Goal: Task Accomplishment & Management: Manage account settings

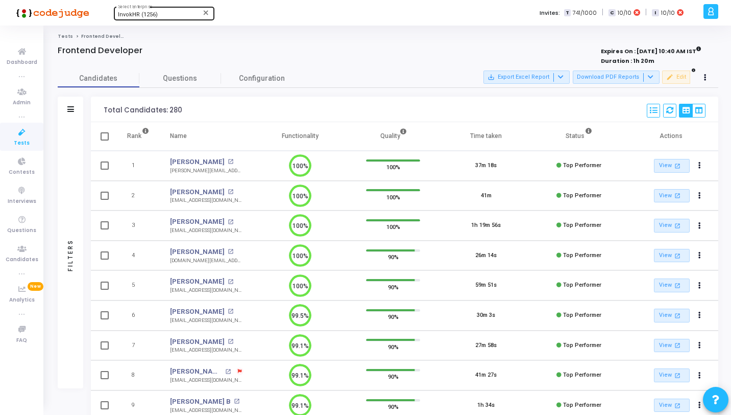
click at [155, 18] on span "InvokHR (1256)" at bounding box center [138, 14] width 40 height 7
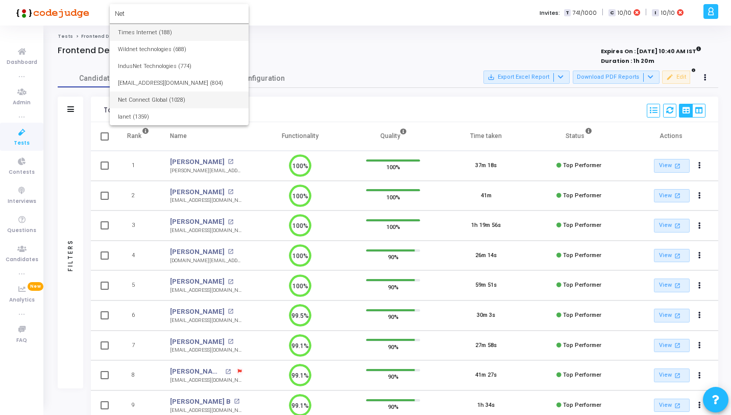
type input "Net"
click at [176, 105] on span "Net Connect Global (1028)" at bounding box center [179, 99] width 123 height 17
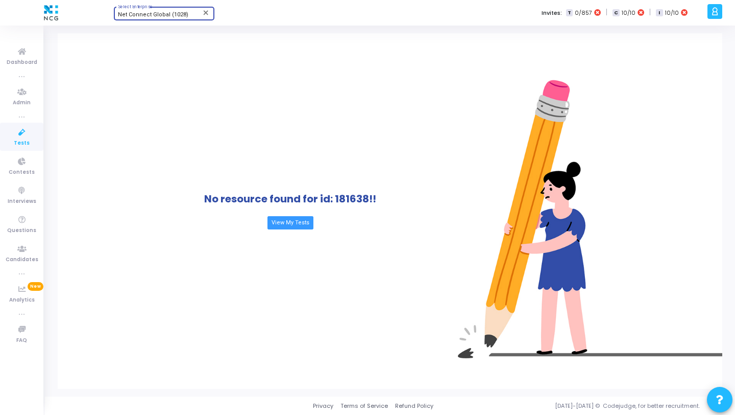
click at [19, 135] on icon at bounding box center [21, 132] width 21 height 13
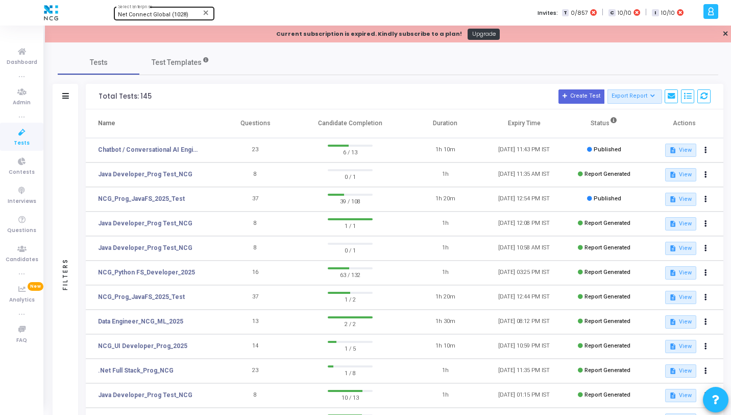
click at [711, 12] on icon at bounding box center [711, 12] width 8 height 12
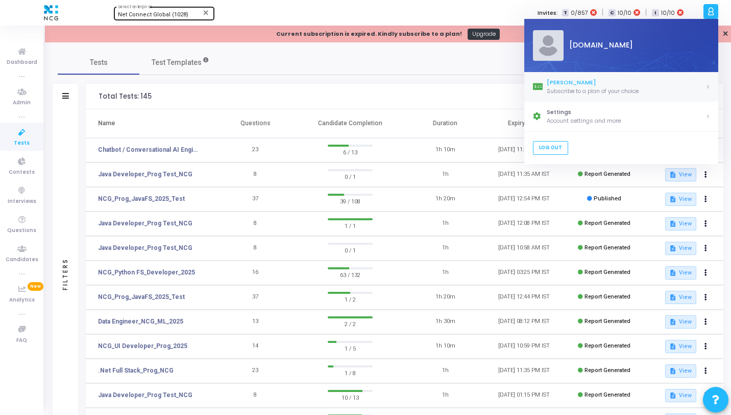
click at [609, 84] on div "[PERSON_NAME]" at bounding box center [626, 82] width 159 height 9
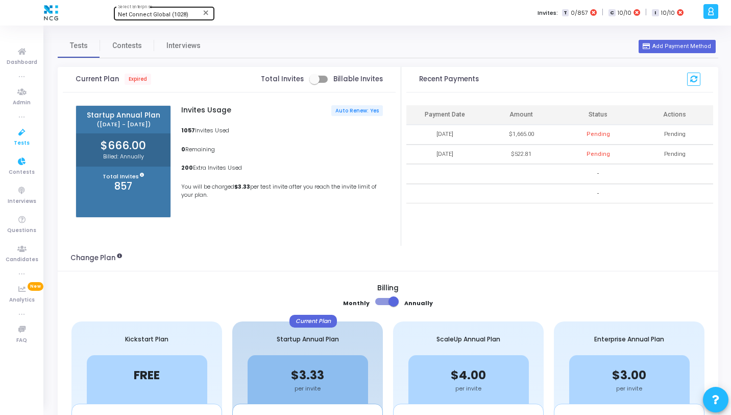
click at [10, 132] on link "Tests" at bounding box center [21, 137] width 43 height 28
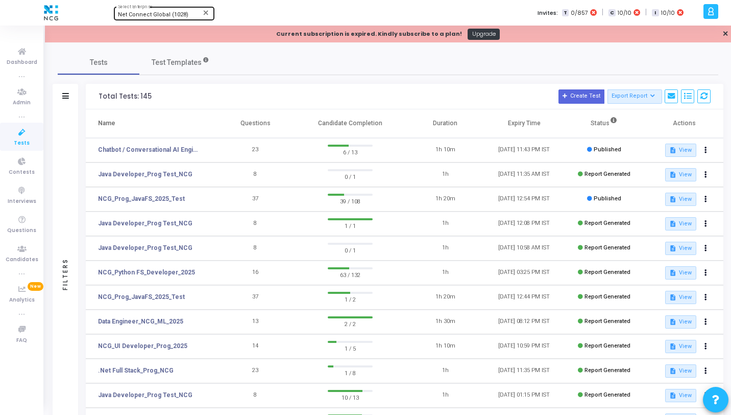
click at [704, 6] on div at bounding box center [711, 11] width 15 height 15
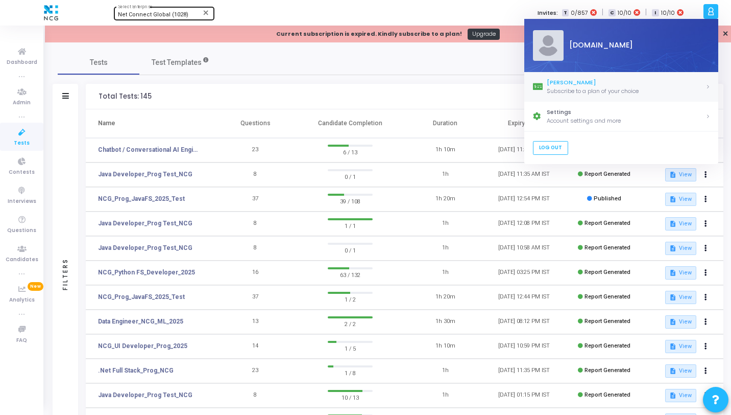
click at [587, 98] on link "[PERSON_NAME] Subscribe to a plan of your choice" at bounding box center [621, 87] width 194 height 30
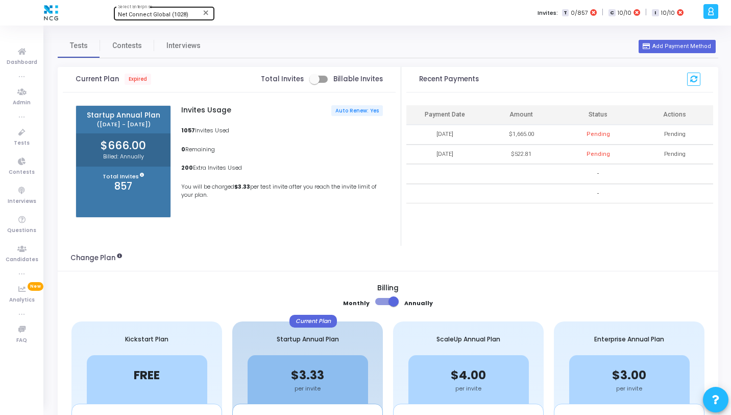
click at [326, 79] on span at bounding box center [318, 79] width 18 height 7
click at [315, 83] on input "checkbox" at bounding box center [314, 83] width 1 height 1
checkbox input "true"
click at [17, 51] on icon at bounding box center [21, 51] width 21 height 13
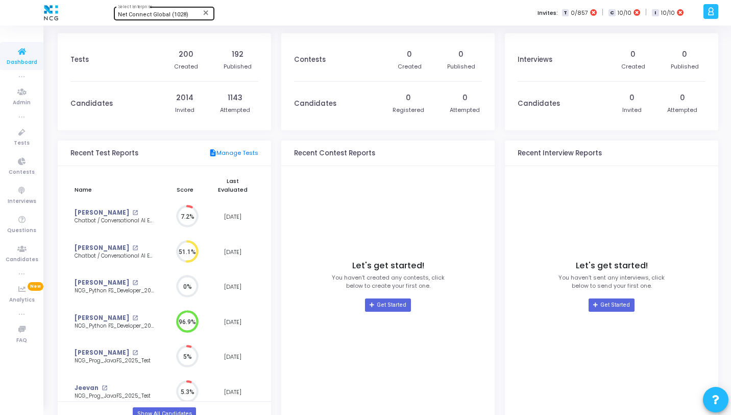
scroll to position [5, 5]
click at [23, 133] on icon at bounding box center [21, 132] width 21 height 13
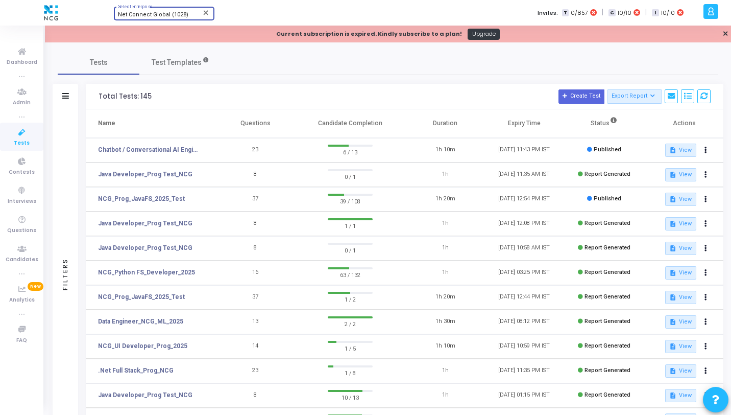
click at [144, 14] on span "Net Connect Global (1028)" at bounding box center [153, 14] width 70 height 7
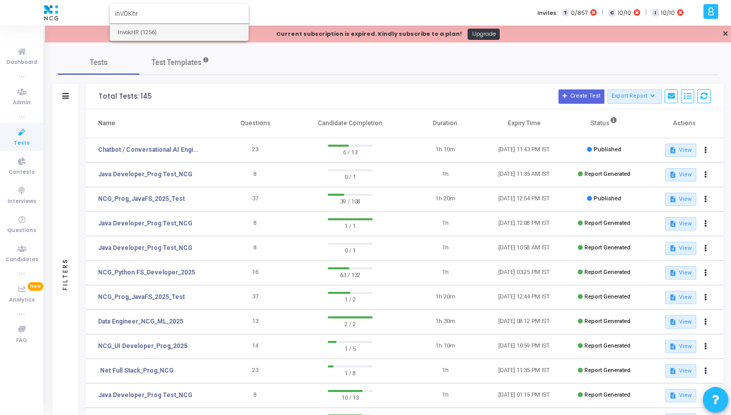
type input "inVOKhr"
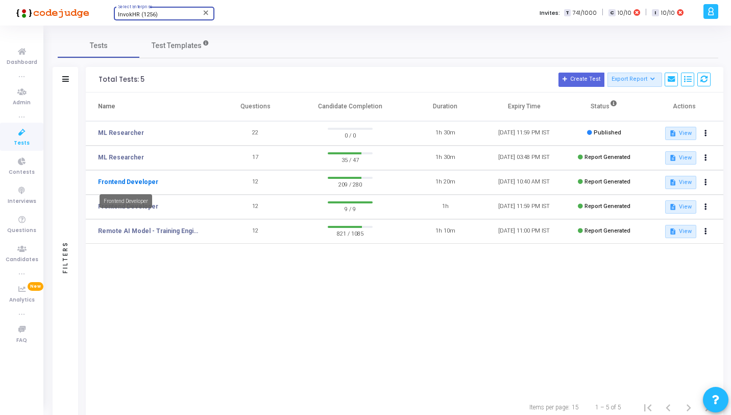
click at [132, 181] on link "Frontend Developer" at bounding box center [128, 181] width 60 height 9
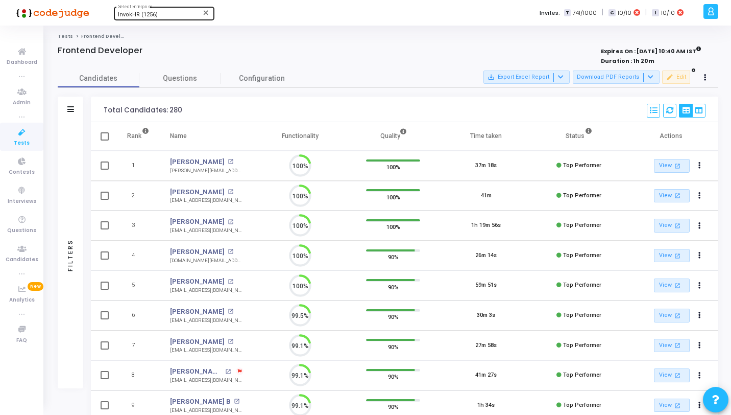
scroll to position [21, 26]
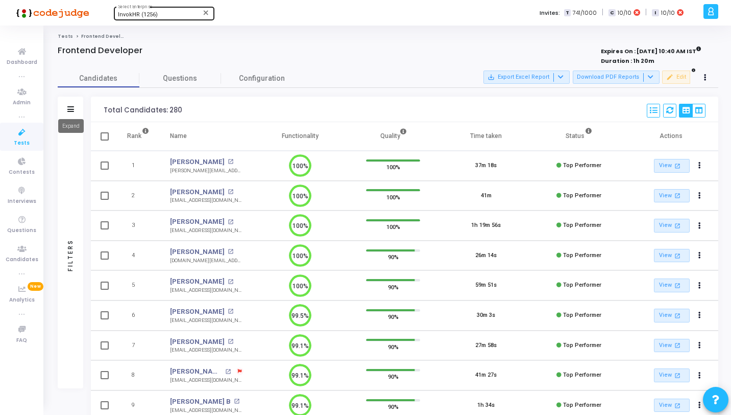
click at [71, 112] on mat-tooltip-component "Expand" at bounding box center [71, 126] width 40 height 28
click at [71, 108] on icon at bounding box center [70, 109] width 7 height 6
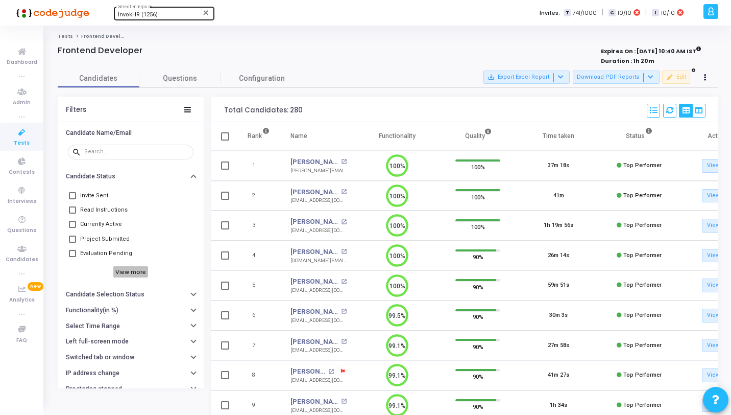
click at [119, 272] on h6 "View more" at bounding box center [130, 271] width 35 height 11
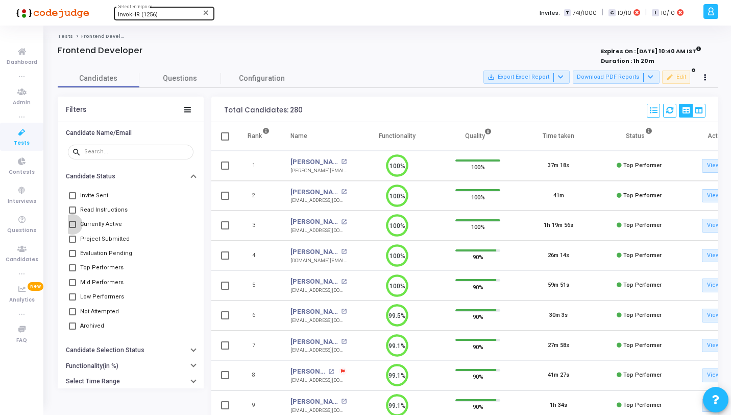
click at [85, 226] on span "Currently Active" at bounding box center [101, 224] width 42 height 12
click at [73, 228] on input "Currently Active" at bounding box center [72, 228] width 1 height 1
checkbox input "true"
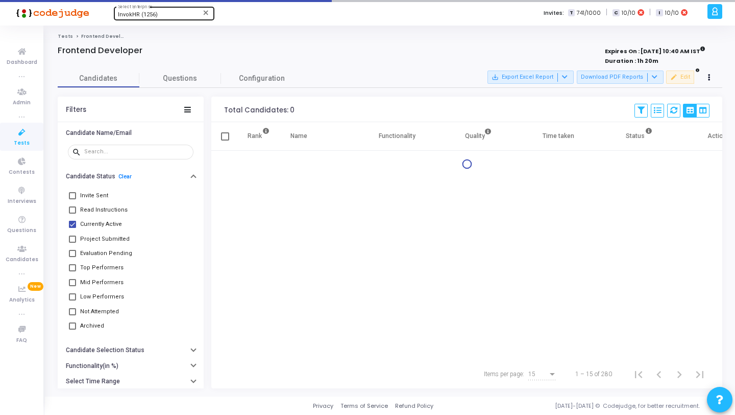
click at [91, 240] on span "Project Submitted" at bounding box center [105, 239] width 50 height 12
click at [73, 243] on input "Project Submitted" at bounding box center [72, 243] width 1 height 1
checkbox input "true"
click at [94, 248] on span "Evaluation Pending" at bounding box center [106, 253] width 52 height 12
click at [73, 257] on input "Evaluation Pending" at bounding box center [72, 257] width 1 height 1
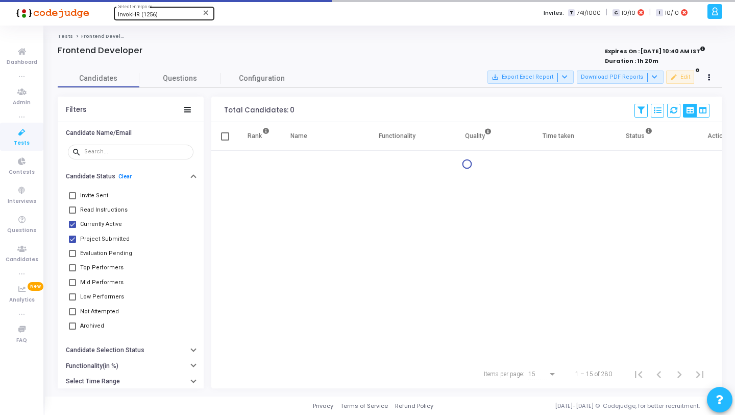
checkbox input "true"
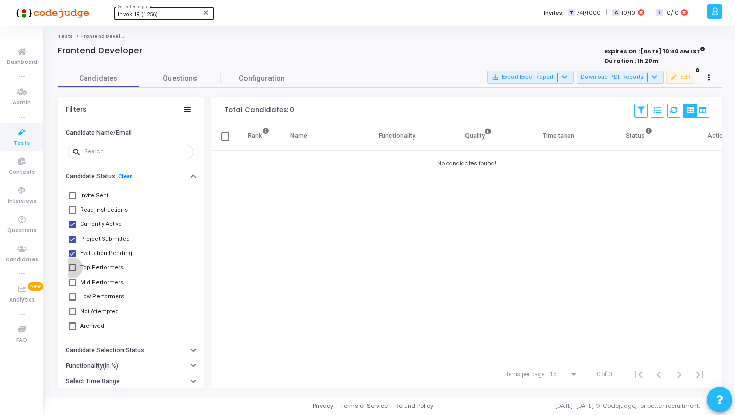
click at [98, 265] on span "Top Performers" at bounding box center [101, 267] width 43 height 12
click at [73, 271] on input "Top Performers" at bounding box center [72, 271] width 1 height 1
checkbox input "true"
drag, startPoint x: 100, startPoint y: 281, endPoint x: 129, endPoint y: 256, distance: 38.4
click at [100, 281] on span "Mid Performers" at bounding box center [101, 282] width 43 height 12
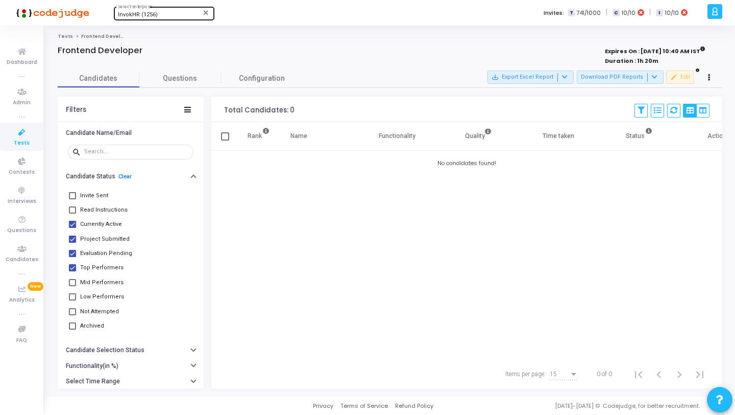
click at [73, 286] on input "Mid Performers" at bounding box center [72, 286] width 1 height 1
checkbox input "true"
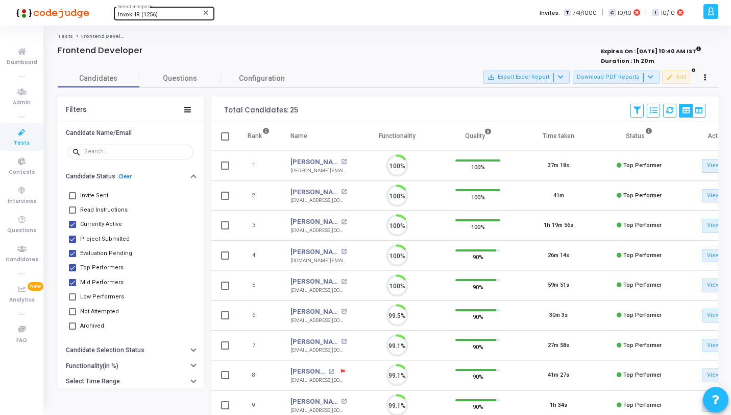
click at [113, 296] on span "Low Performers" at bounding box center [102, 297] width 44 height 12
click at [73, 300] on input "Low Performers" at bounding box center [72, 300] width 1 height 1
checkbox input "true"
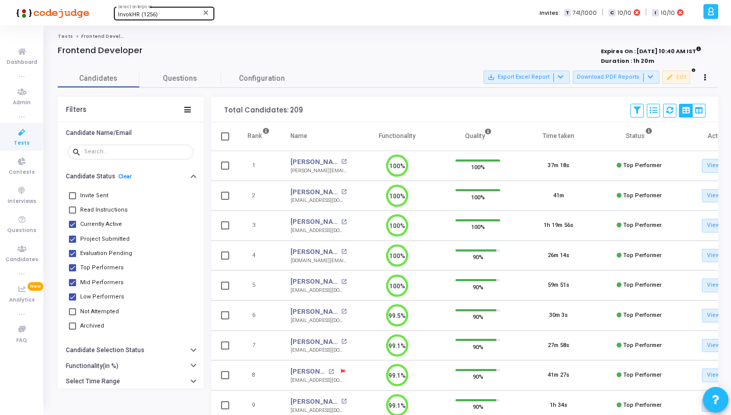
click at [21, 135] on icon at bounding box center [21, 132] width 21 height 13
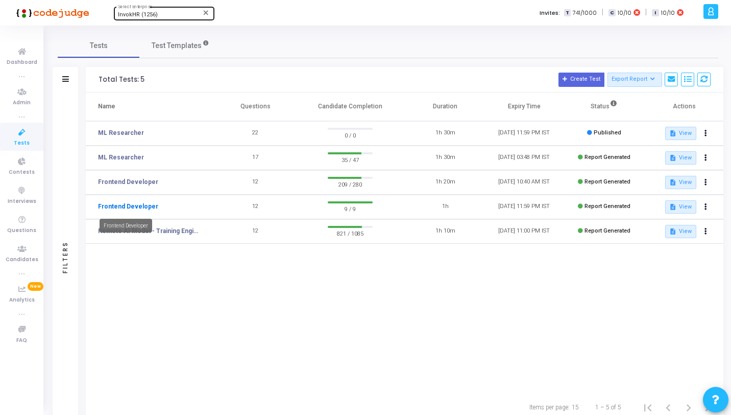
click at [135, 207] on link "Frontend Developer" at bounding box center [128, 206] width 60 height 9
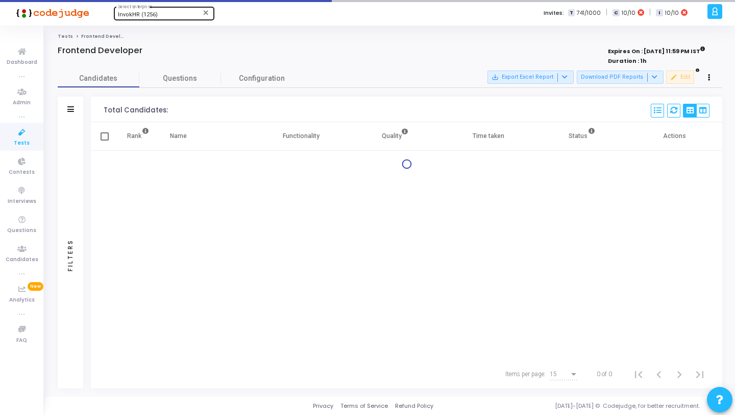
click at [19, 136] on icon at bounding box center [21, 132] width 21 height 13
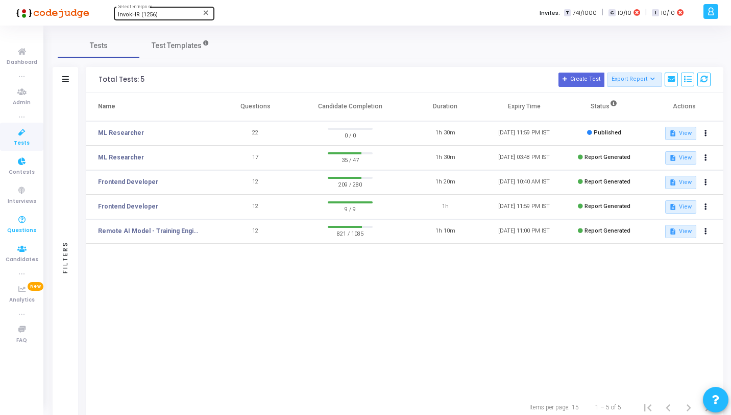
click at [27, 233] on span "Questions" at bounding box center [21, 230] width 29 height 9
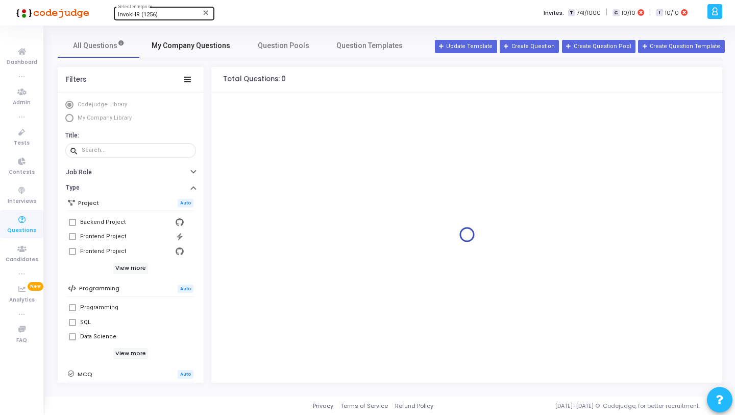
click at [175, 44] on span "My Company Questions" at bounding box center [191, 45] width 79 height 11
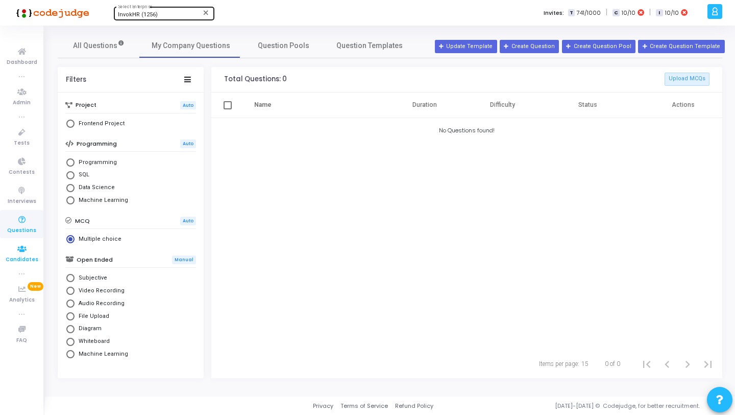
click at [22, 254] on icon at bounding box center [21, 249] width 21 height 13
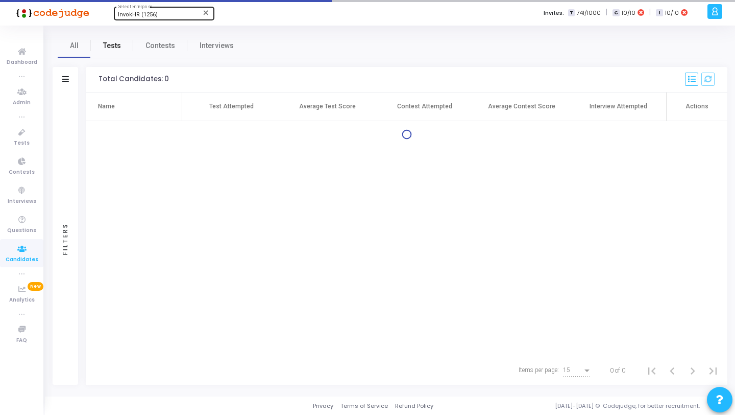
click at [116, 47] on span "Tests" at bounding box center [112, 45] width 18 height 11
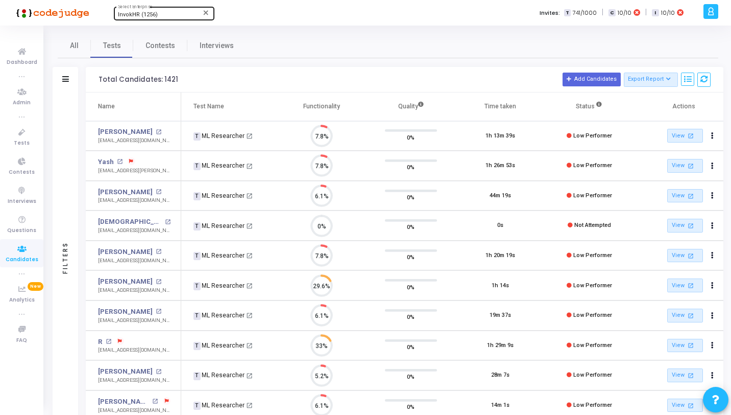
scroll to position [21, 26]
click at [69, 157] on div "Filters" at bounding box center [66, 257] width 26 height 330
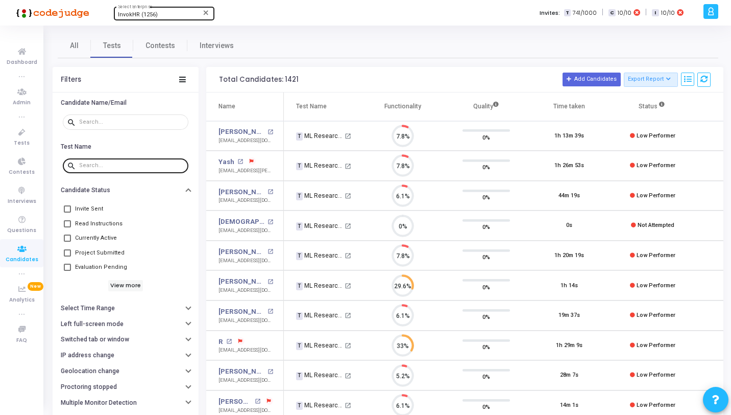
click at [110, 166] on input "text" at bounding box center [131, 165] width 105 height 6
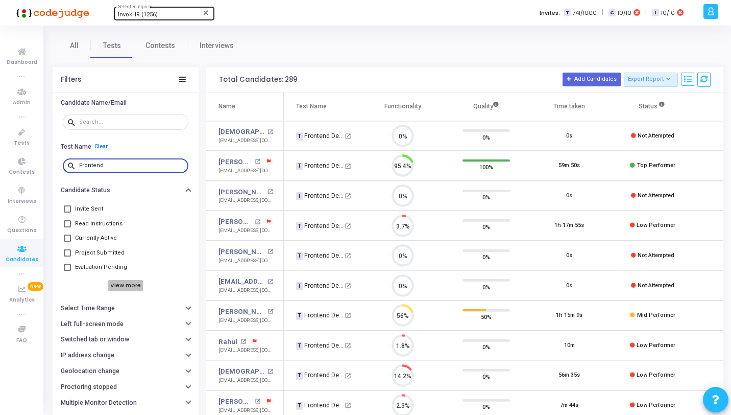
type input "Frontend"
click at [138, 285] on h6 "View more" at bounding box center [125, 285] width 35 height 11
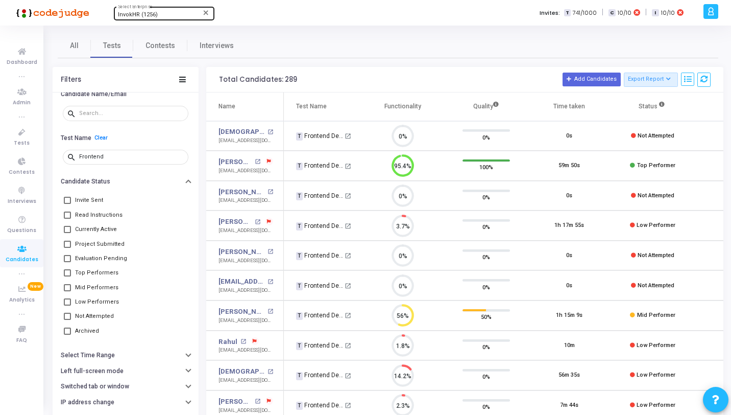
click at [94, 228] on span "Currently Active" at bounding box center [96, 229] width 42 height 12
click at [67, 233] on input "Currently Active" at bounding box center [67, 233] width 1 height 1
checkbox input "true"
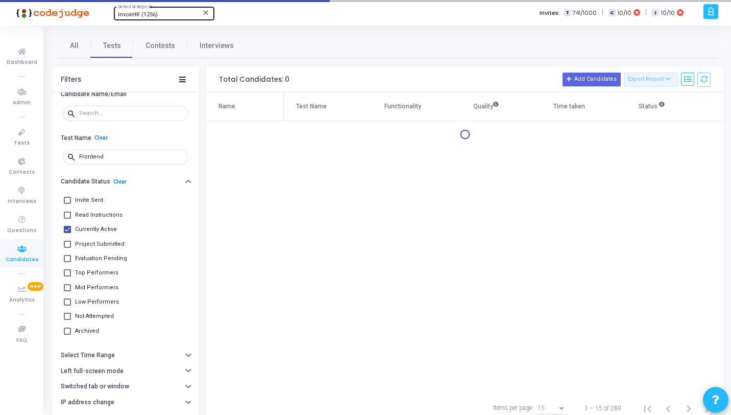
click at [95, 243] on span "Project Submitted" at bounding box center [100, 244] width 50 height 12
click at [67, 248] on input "Project Submitted" at bounding box center [67, 248] width 1 height 1
checkbox input "true"
click at [99, 261] on span "Evaluation Pending" at bounding box center [101, 258] width 52 height 12
click at [67, 262] on input "Evaluation Pending" at bounding box center [67, 262] width 1 height 1
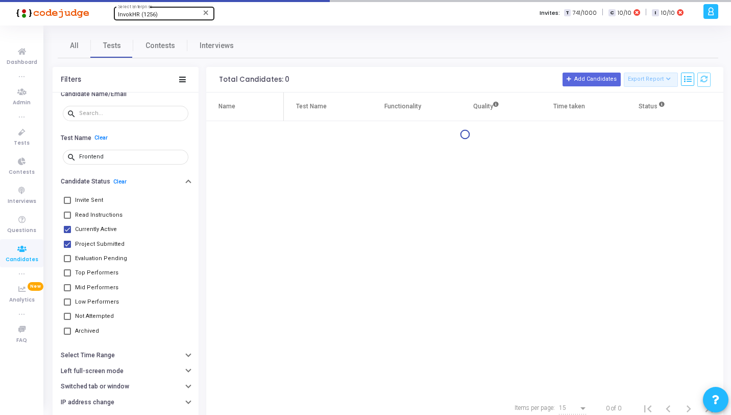
checkbox input "true"
click at [99, 273] on span "Top Performers" at bounding box center [96, 273] width 43 height 12
click at [67, 276] on input "Top Performers" at bounding box center [67, 276] width 1 height 1
checkbox input "true"
click at [100, 284] on span "Mid Performers" at bounding box center [96, 287] width 43 height 12
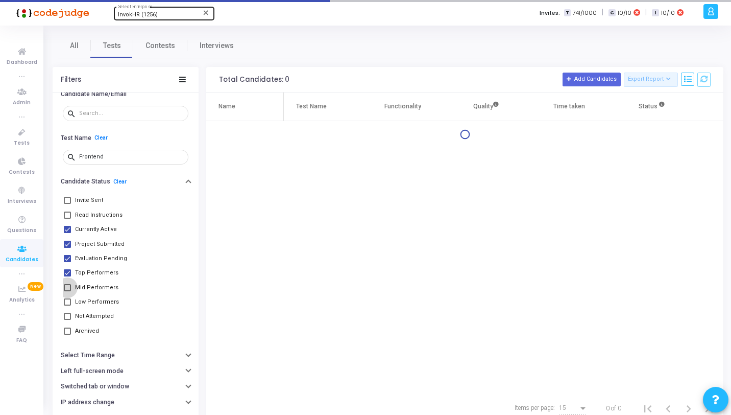
click at [67, 291] on input "Mid Performers" at bounding box center [67, 291] width 1 height 1
checkbox input "true"
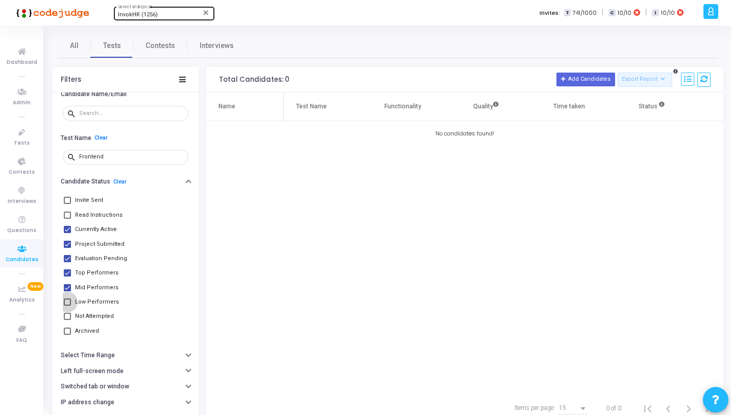
click at [100, 302] on span "Low Performers" at bounding box center [97, 302] width 44 height 12
click at [67, 305] on input "Low Performers" at bounding box center [67, 305] width 1 height 1
checkbox input "true"
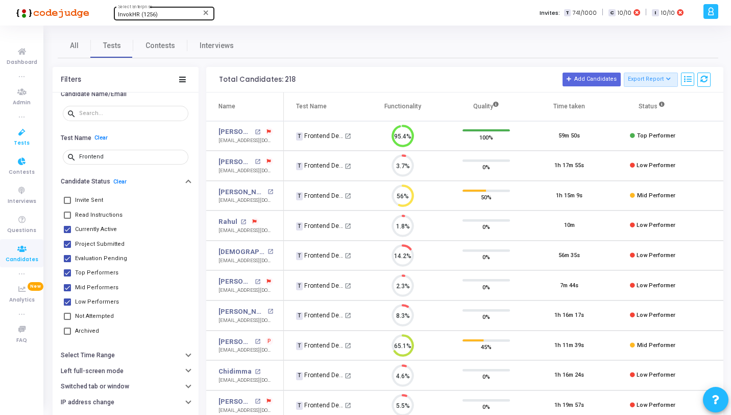
click at [17, 130] on icon at bounding box center [21, 132] width 21 height 13
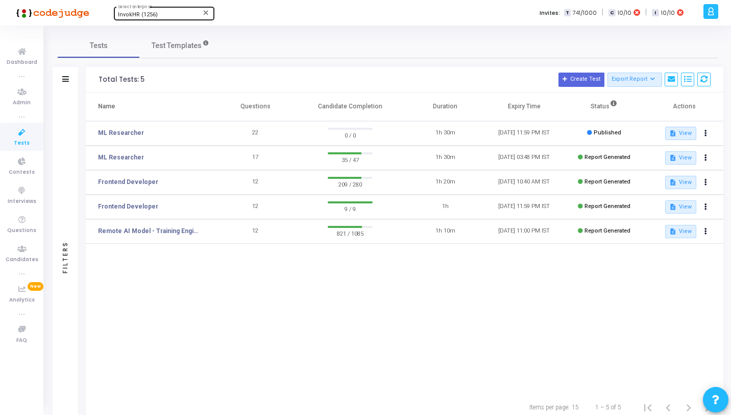
click at [71, 90] on div "Filters" at bounding box center [66, 80] width 26 height 26
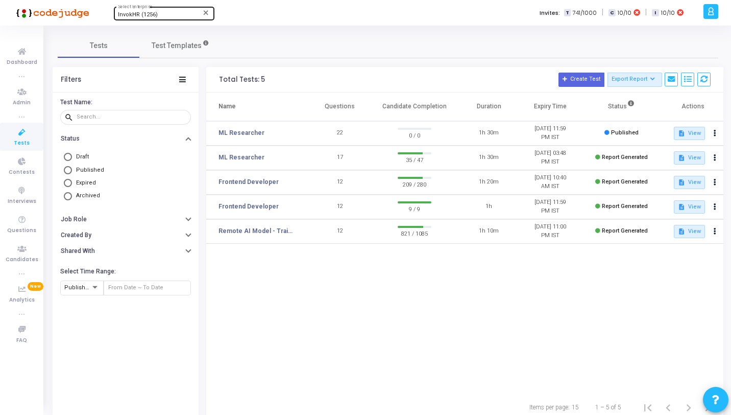
click at [84, 196] on span "Archived" at bounding box center [88, 195] width 24 height 7
click at [72, 196] on input "Archived" at bounding box center [68, 196] width 8 height 8
radio input "true"
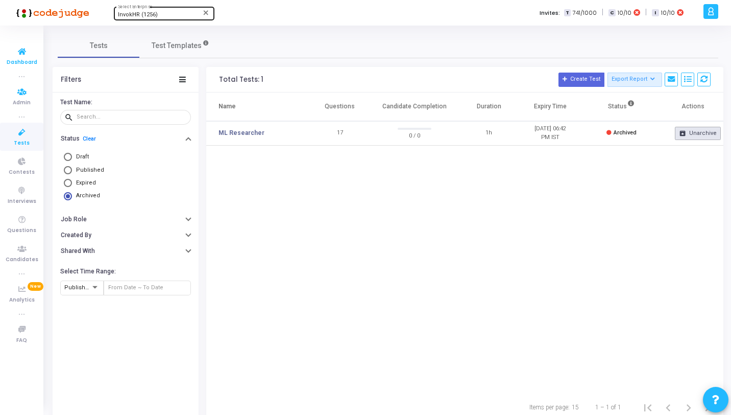
click at [19, 55] on icon at bounding box center [21, 51] width 21 height 13
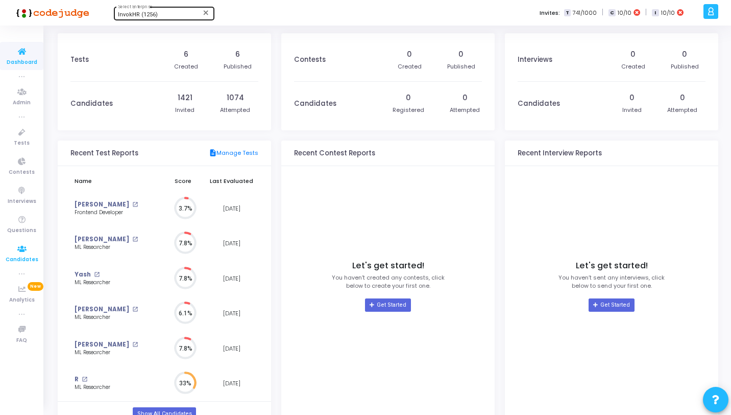
click at [27, 257] on span "Candidates" at bounding box center [22, 259] width 33 height 9
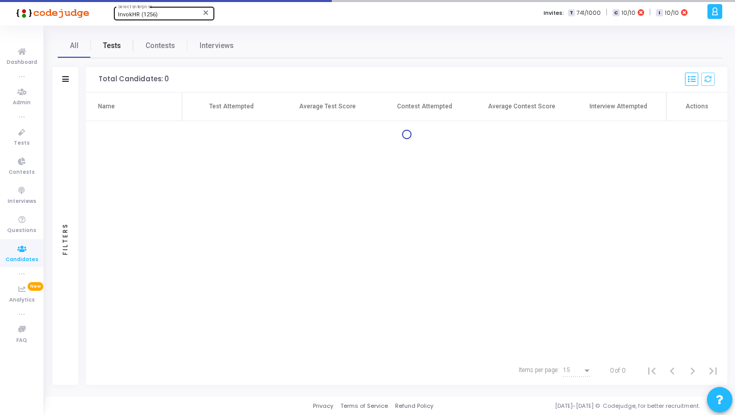
click at [109, 46] on span "Tests" at bounding box center [112, 45] width 18 height 11
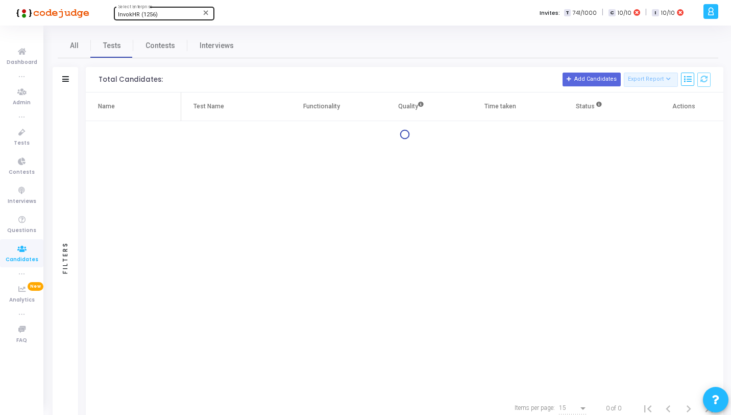
click at [67, 137] on div "Filters" at bounding box center [66, 257] width 26 height 330
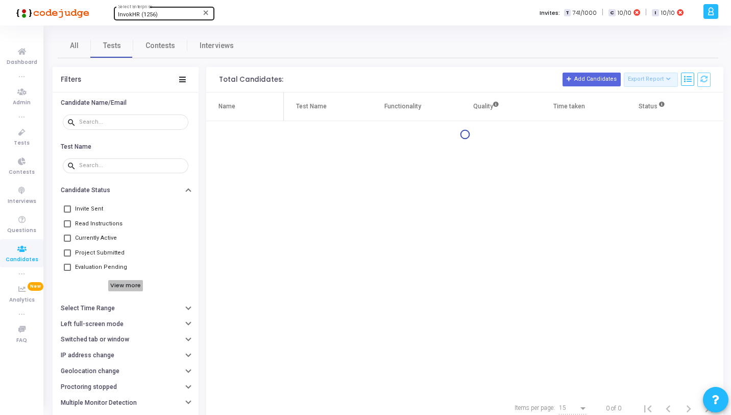
click at [115, 286] on h6 "View more" at bounding box center [125, 285] width 35 height 11
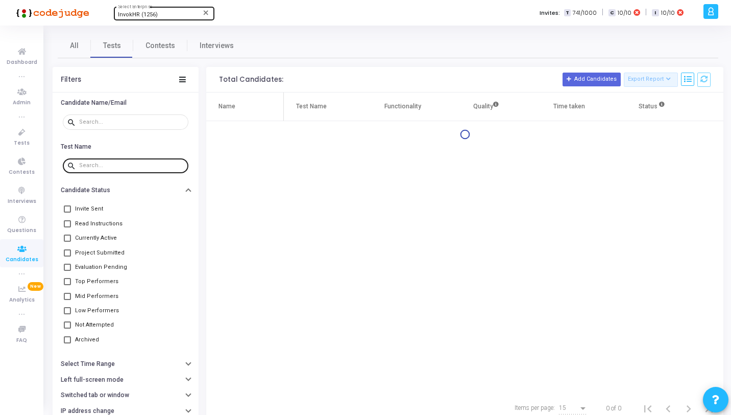
click at [121, 172] on div at bounding box center [131, 165] width 105 height 16
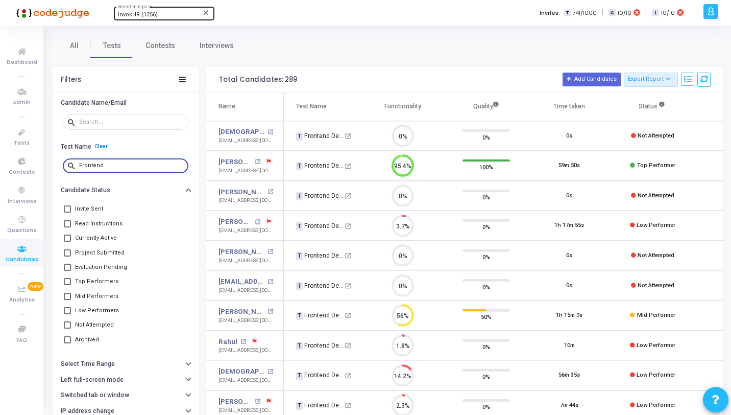
type input "Frontend"
click at [103, 238] on span "Currently Active" at bounding box center [96, 238] width 42 height 12
click at [67, 242] on input "Currently Active" at bounding box center [67, 242] width 1 height 1
checkbox input "true"
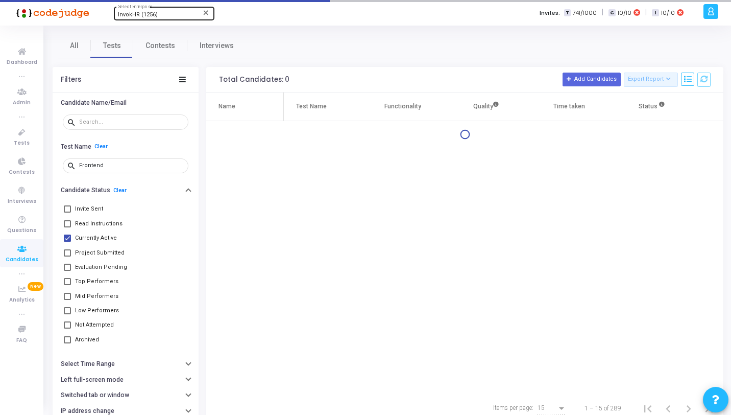
click at [103, 250] on span "Project Submitted" at bounding box center [100, 253] width 50 height 12
click at [67, 256] on input "Project Submitted" at bounding box center [67, 256] width 1 height 1
checkbox input "true"
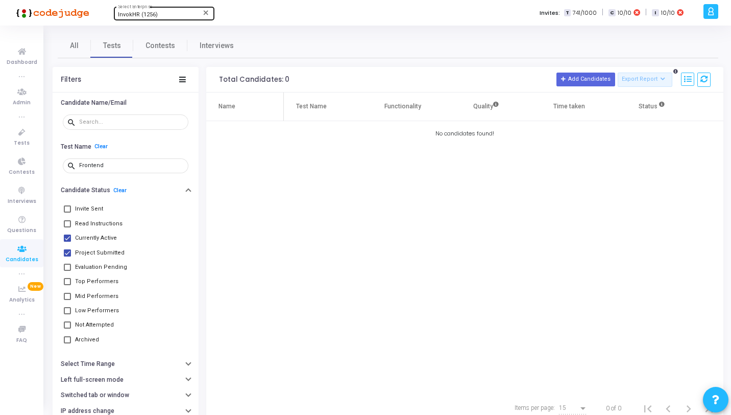
click at [103, 266] on span "Evaluation Pending" at bounding box center [101, 267] width 52 height 12
click at [67, 271] on input "Evaluation Pending" at bounding box center [67, 271] width 1 height 1
checkbox input "true"
drag, startPoint x: 102, startPoint y: 278, endPoint x: 107, endPoint y: 292, distance: 14.7
click at [102, 278] on span "Top Performers" at bounding box center [96, 281] width 43 height 12
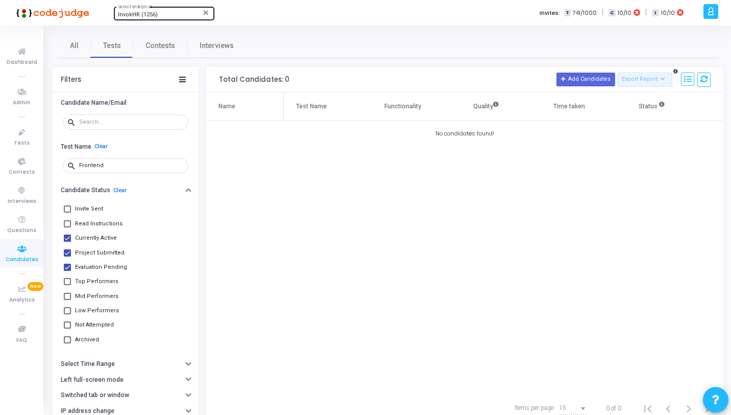
click at [67, 285] on input "Top Performers" at bounding box center [67, 285] width 1 height 1
checkbox input "true"
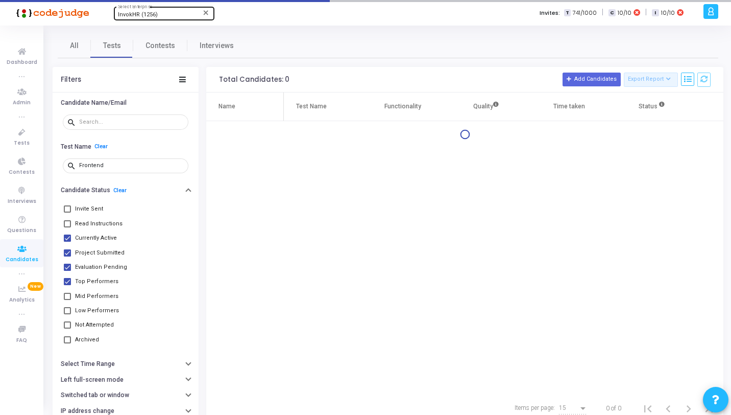
click at [107, 300] on span "Mid Performers" at bounding box center [96, 296] width 43 height 12
click at [67, 300] on input "Mid Performers" at bounding box center [67, 300] width 1 height 1
checkbox input "true"
click at [106, 315] on span "Low Performers" at bounding box center [97, 310] width 44 height 12
click at [67, 315] on input "Low Performers" at bounding box center [67, 314] width 1 height 1
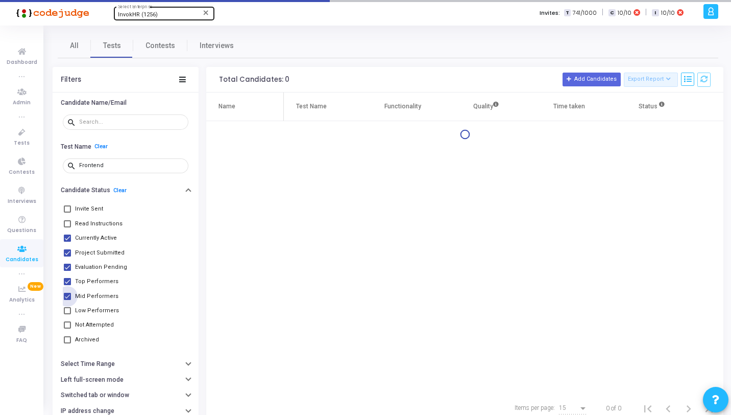
checkbox input "true"
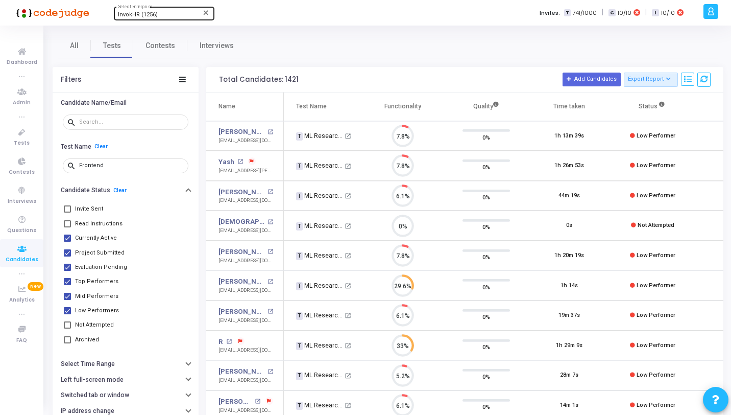
scroll to position [5, 5]
click at [26, 127] on icon at bounding box center [21, 132] width 21 height 13
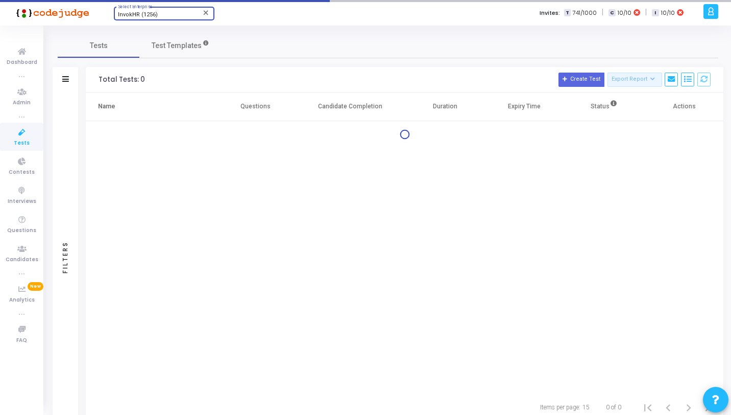
click at [165, 15] on div "InvokHR (1256)" at bounding box center [159, 15] width 83 height 6
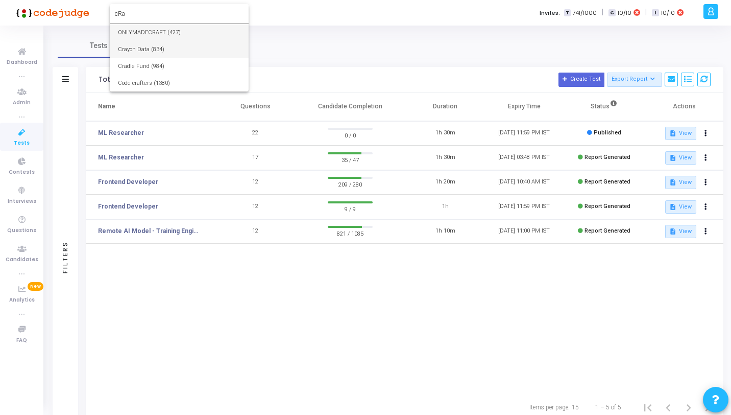
type input "cRa"
click at [157, 46] on span "Crayon Data (834)" at bounding box center [179, 49] width 123 height 17
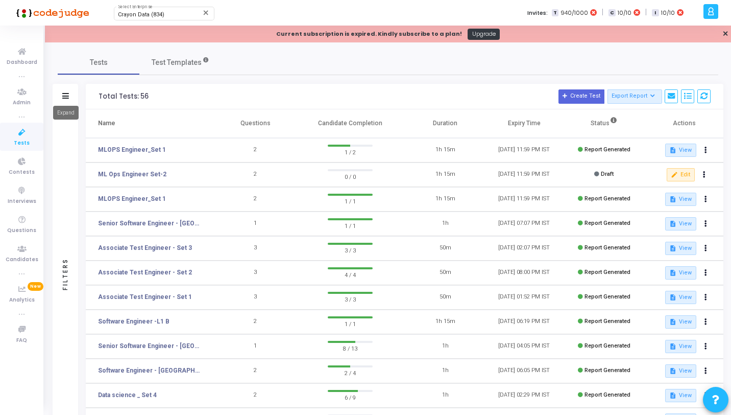
click at [63, 99] on mat-tooltip-component "Expand" at bounding box center [66, 113] width 40 height 28
click at [69, 98] on div "Filters" at bounding box center [66, 97] width 26 height 26
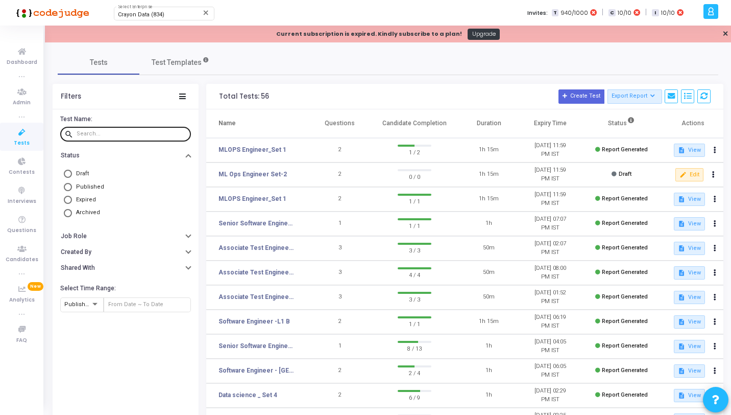
click at [97, 132] on input "text" at bounding box center [132, 134] width 110 height 6
type input "g"
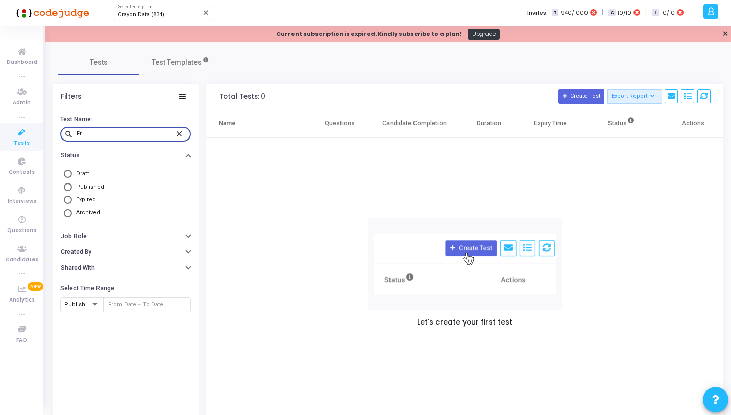
type input "F"
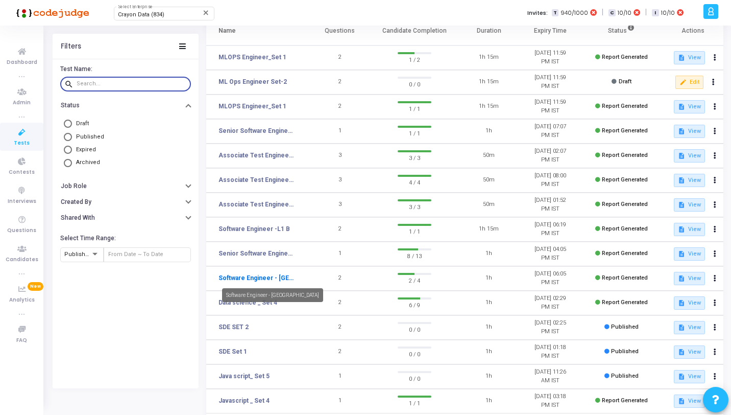
scroll to position [146, 0]
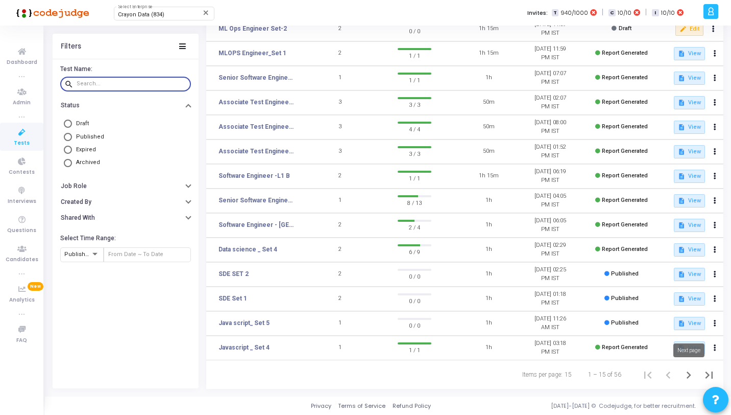
click at [686, 368] on icon "Next page" at bounding box center [689, 375] width 14 height 14
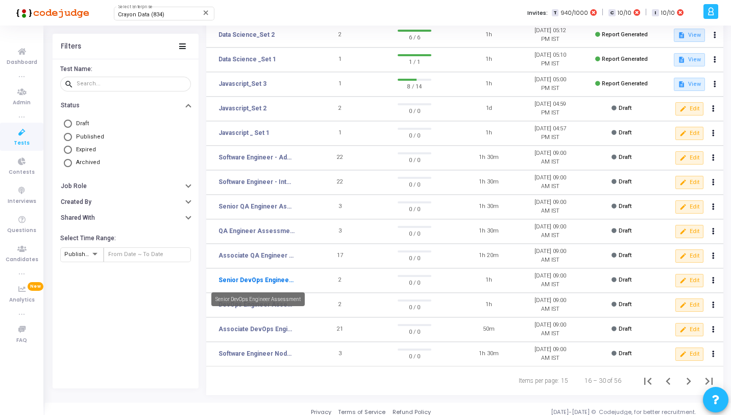
scroll to position [146, 0]
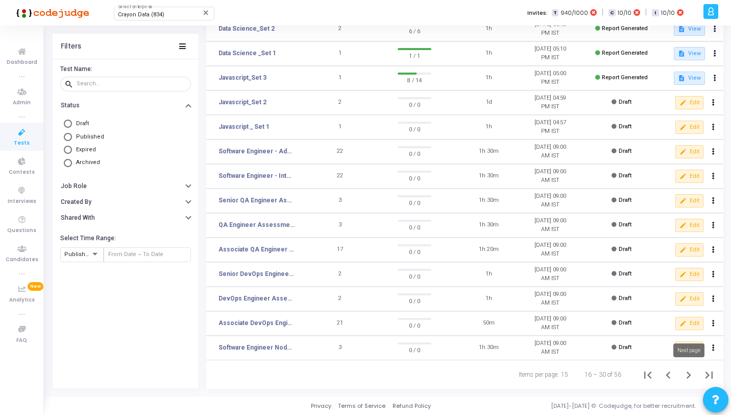
click at [688, 375] on icon "Next page" at bounding box center [689, 375] width 14 height 14
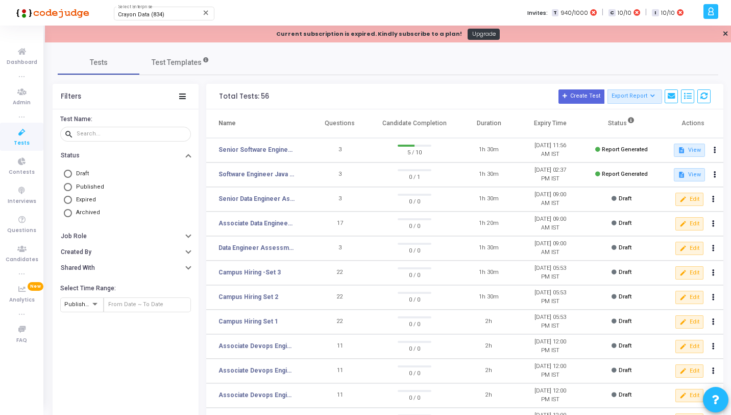
click at [25, 134] on icon at bounding box center [21, 132] width 21 height 13
click at [254, 66] on div "Tests Test Templates" at bounding box center [388, 62] width 661 height 25
click at [15, 139] on span "Tests" at bounding box center [22, 143] width 16 height 9
click at [24, 134] on icon at bounding box center [21, 132] width 21 height 13
click at [25, 140] on span "Tests" at bounding box center [22, 143] width 16 height 9
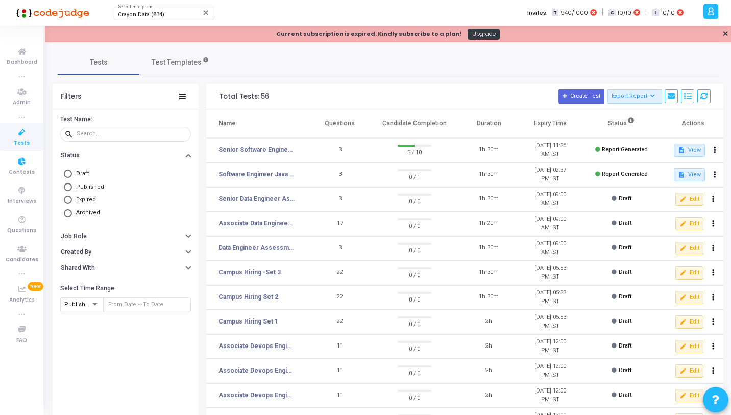
click at [20, 133] on icon at bounding box center [21, 132] width 21 height 13
click at [17, 223] on icon at bounding box center [21, 219] width 21 height 13
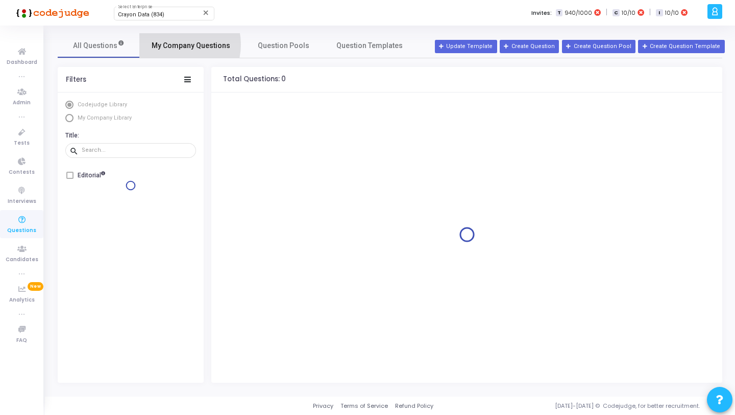
click at [176, 44] on span "My Company Questions" at bounding box center [191, 45] width 79 height 11
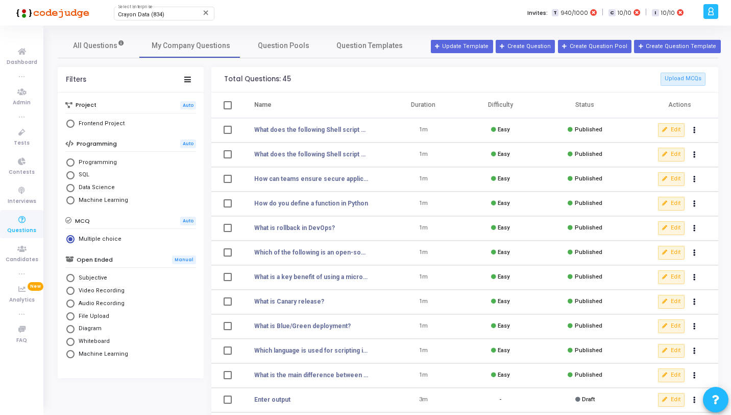
click at [89, 163] on span "Programming" at bounding box center [96, 162] width 42 height 9
click at [75, 163] on input "Programming" at bounding box center [70, 162] width 8 height 8
radio input "true"
radio input "false"
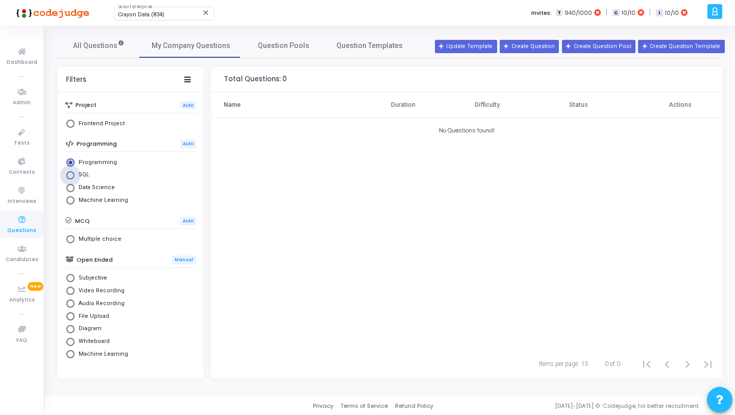
click at [73, 178] on span "Select Library" at bounding box center [70, 175] width 8 height 8
click at [73, 178] on input "SQL" at bounding box center [70, 175] width 8 height 8
radio input "true"
click at [86, 236] on span "Multiple choice" at bounding box center [98, 239] width 47 height 9
click at [75, 236] on input "Multiple choice" at bounding box center [70, 239] width 8 height 8
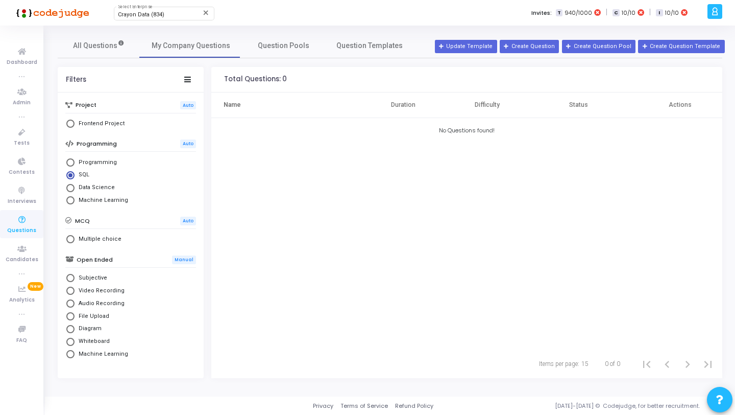
radio input "true"
radio input "false"
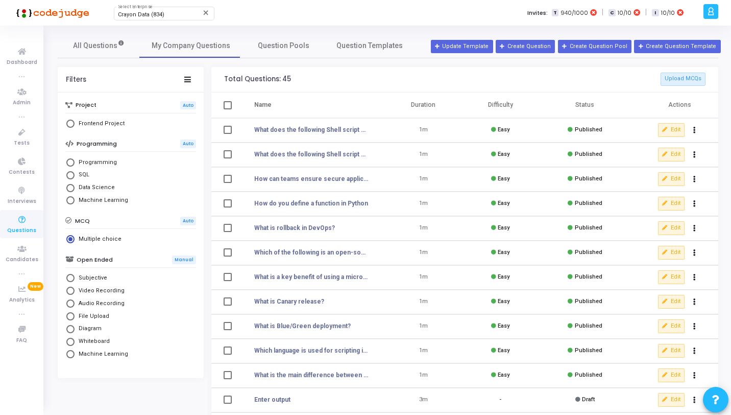
click at [98, 198] on span "Machine Learning" at bounding box center [102, 200] width 54 height 9
click at [75, 198] on input "Machine Learning" at bounding box center [70, 200] width 8 height 8
radio input "true"
radio input "false"
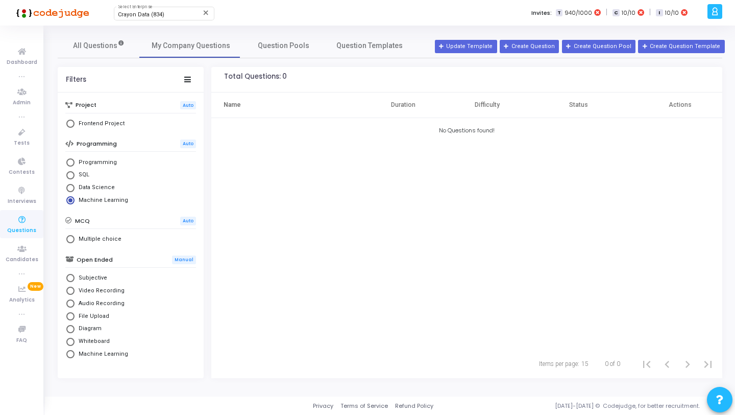
click at [92, 185] on span "Data Science" at bounding box center [95, 187] width 40 height 9
click at [75, 185] on input "Data Science" at bounding box center [70, 188] width 8 height 8
radio input "true"
click at [93, 277] on span "Subjective" at bounding box center [91, 278] width 33 height 9
click at [75, 277] on input "Subjective" at bounding box center [70, 278] width 8 height 8
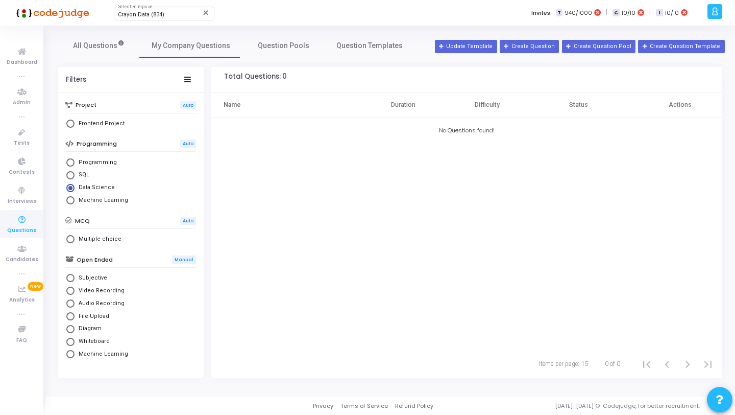
radio input "true"
radio input "false"
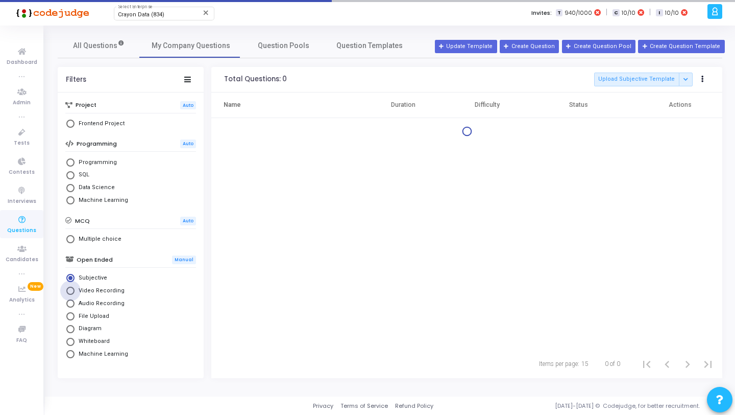
click at [101, 290] on span "Video Recording" at bounding box center [100, 290] width 50 height 9
click at [75, 290] on input "Video Recording" at bounding box center [70, 290] width 8 height 8
radio input "true"
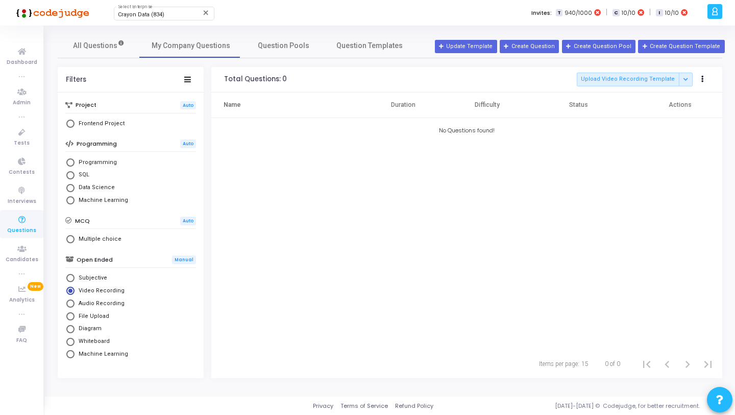
click at [84, 243] on mat-radio-button "Multiple choice" at bounding box center [130, 240] width 131 height 13
click at [85, 239] on span "Multiple choice" at bounding box center [98, 239] width 47 height 9
click at [75, 239] on input "Multiple choice" at bounding box center [70, 239] width 8 height 8
radio input "true"
radio input "false"
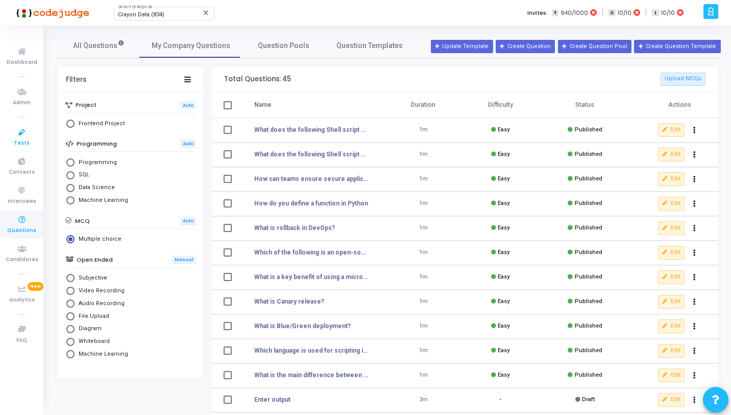
click at [26, 137] on icon at bounding box center [21, 132] width 21 height 13
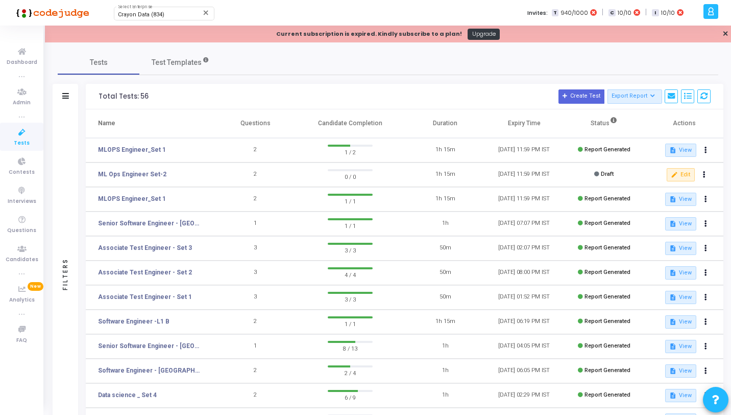
click at [17, 133] on icon at bounding box center [21, 132] width 21 height 13
click at [708, 15] on icon at bounding box center [711, 12] width 8 height 12
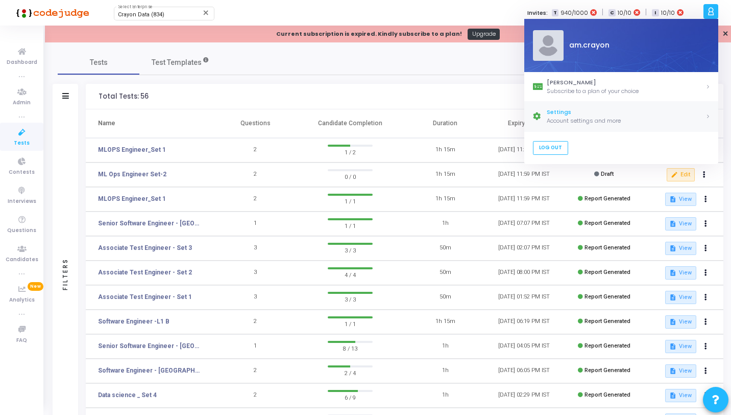
click at [566, 111] on div "Settings" at bounding box center [626, 112] width 159 height 9
select select "91"
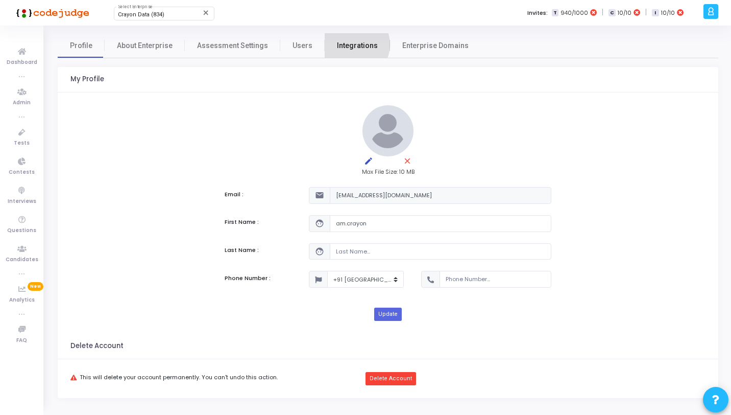
click at [344, 44] on span "Integrations" at bounding box center [357, 45] width 41 height 11
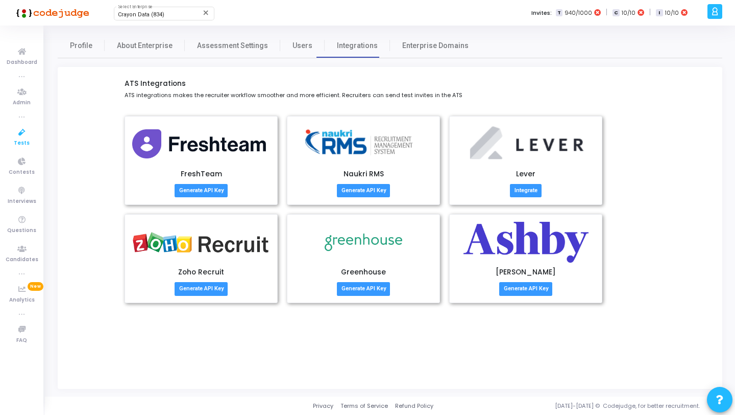
click at [27, 135] on icon at bounding box center [21, 132] width 21 height 13
